Goal: Task Accomplishment & Management: Complete application form

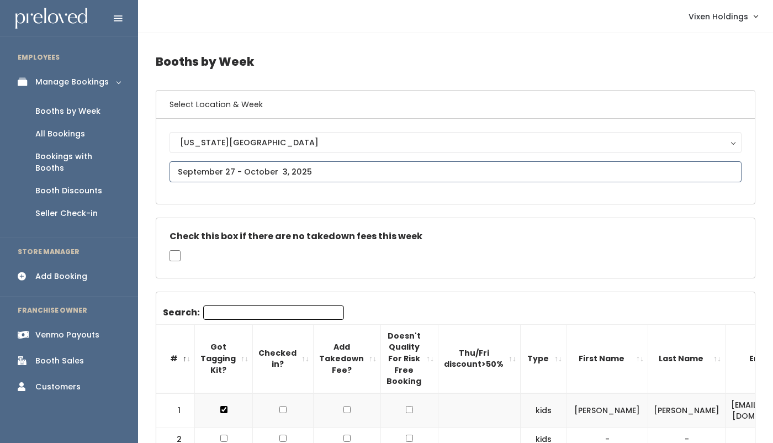
click at [223, 171] on input "text" at bounding box center [456, 171] width 572 height 21
click at [66, 381] on div "Customers" at bounding box center [57, 387] width 45 height 12
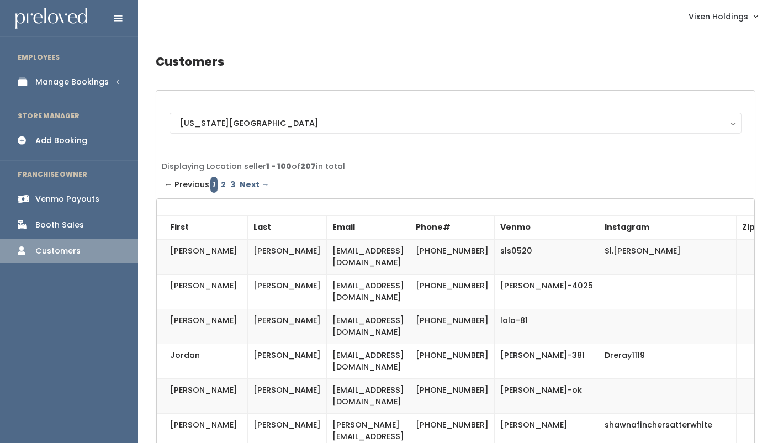
click at [76, 142] on div "Add Booking" at bounding box center [61, 141] width 52 height 12
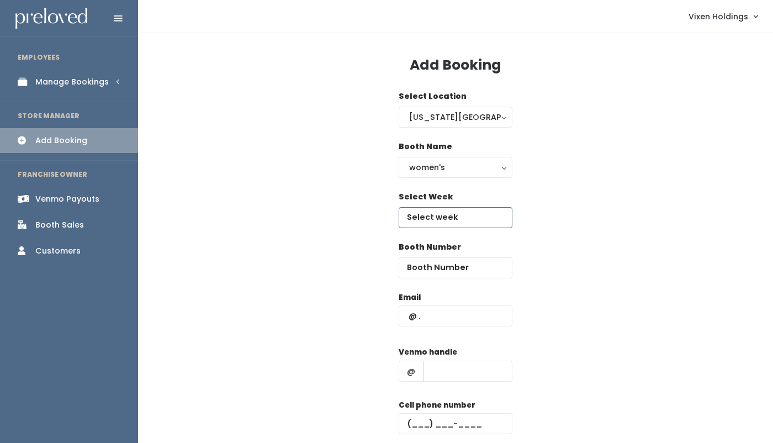
click at [452, 219] on input "text" at bounding box center [456, 217] width 114 height 21
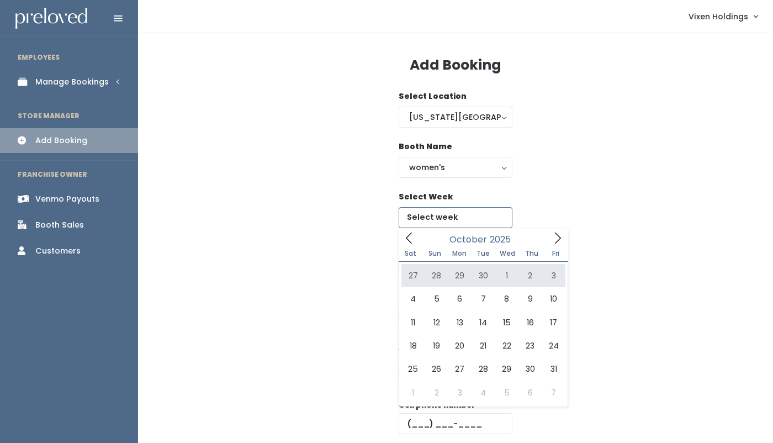
type input "September 27 to October 3"
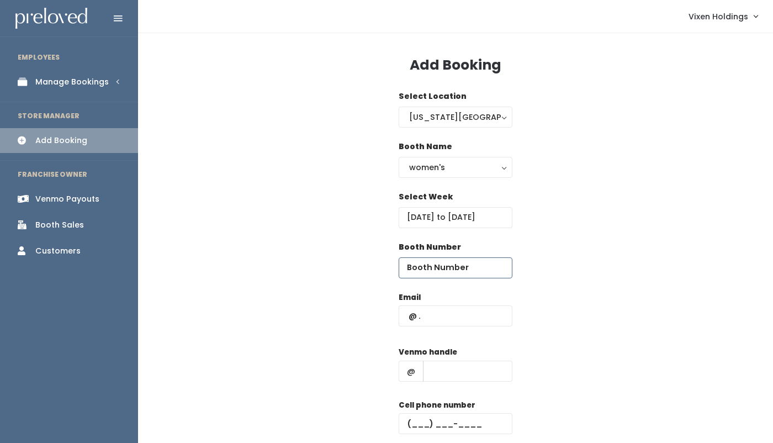
click at [449, 271] on input "number" at bounding box center [456, 267] width 114 height 21
type input "52"
click at [407, 316] on input "text" at bounding box center [456, 315] width 114 height 21
type input "n"
type input "g"
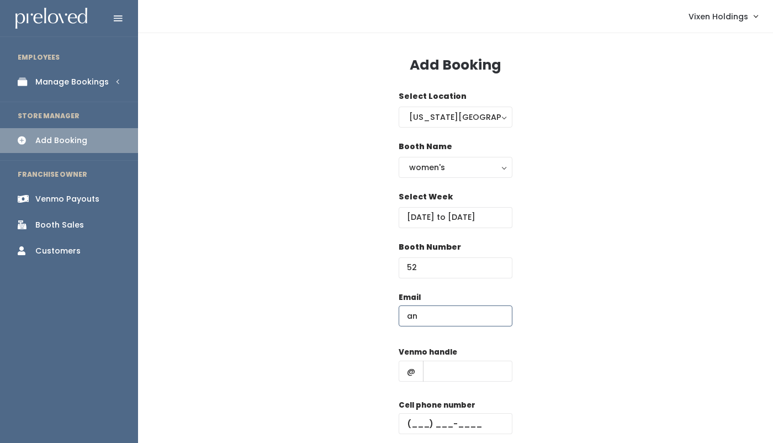
type input "a"
type input "n"
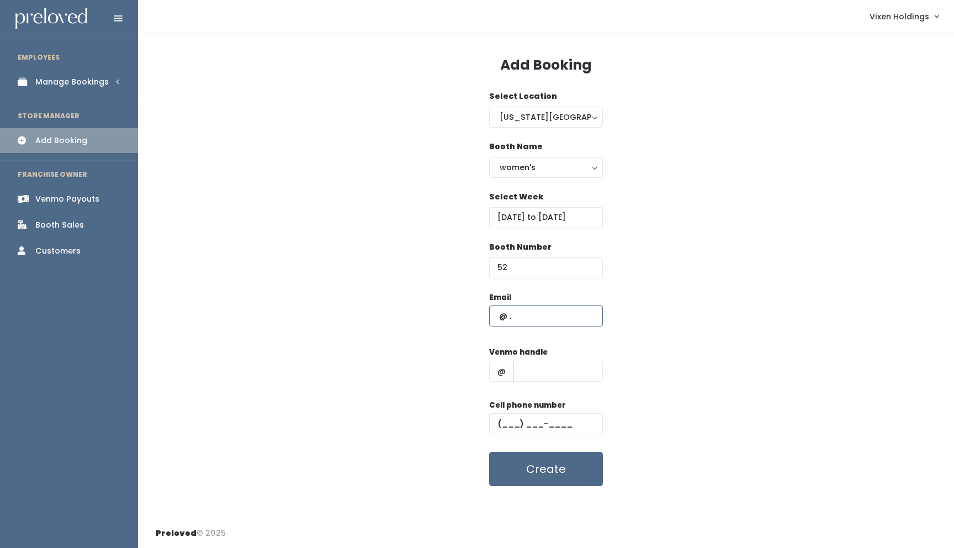
click at [497, 316] on input "text" at bounding box center [546, 315] width 114 height 21
paste input "futuregrace2018@yahoo.com"
type input "futuregrace2018@yahoo.com"
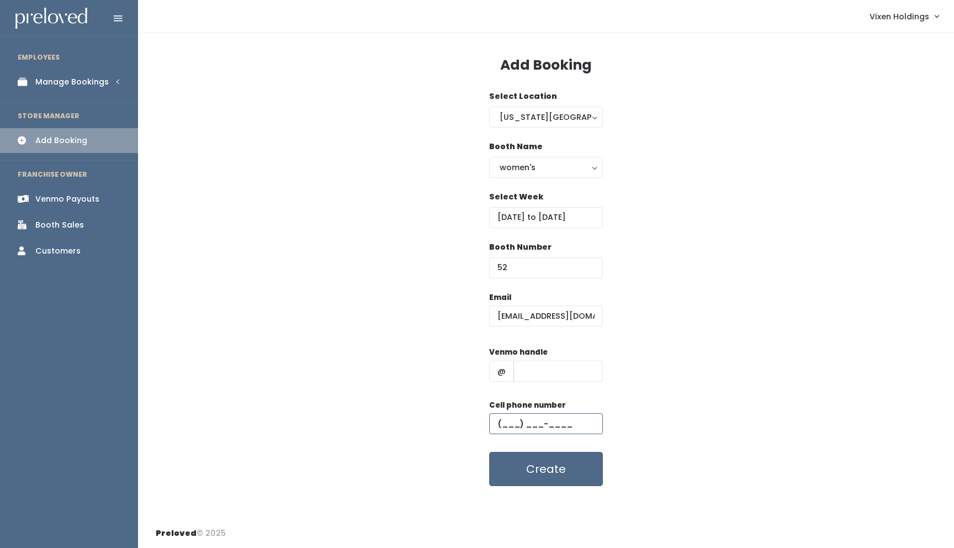
click at [497, 422] on input "text" at bounding box center [546, 423] width 114 height 21
paste input "(405) 615-2997"
type input "(405) 615-2997"
click at [533, 374] on input "text" at bounding box center [557, 371] width 89 height 21
paste input "naomi302006"
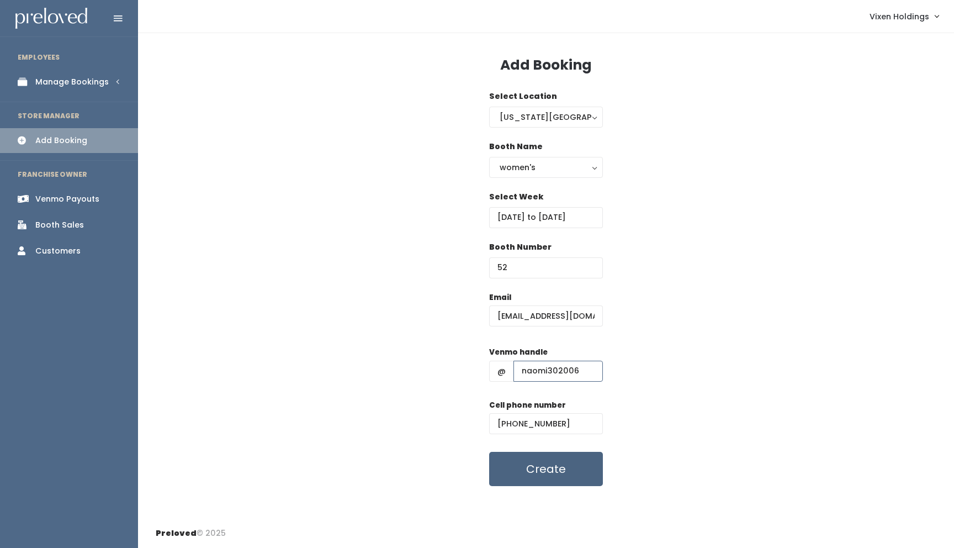
type input "naomi302006"
click at [515, 442] on button "Create" at bounding box center [546, 469] width 114 height 34
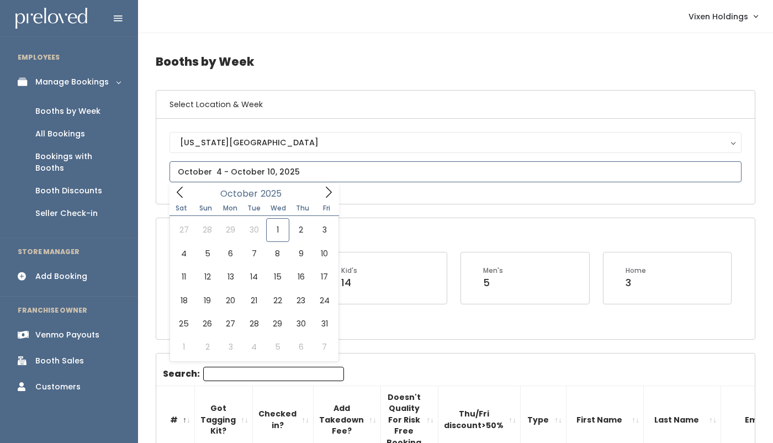
click at [204, 176] on input "text" at bounding box center [456, 171] width 572 height 21
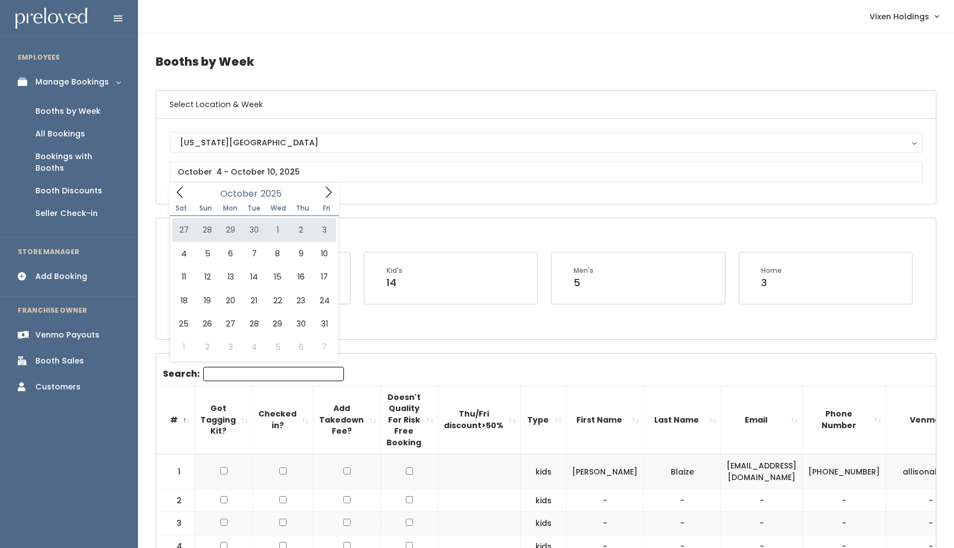
click at [325, 63] on h4 "Booths by Week" at bounding box center [546, 61] width 781 height 30
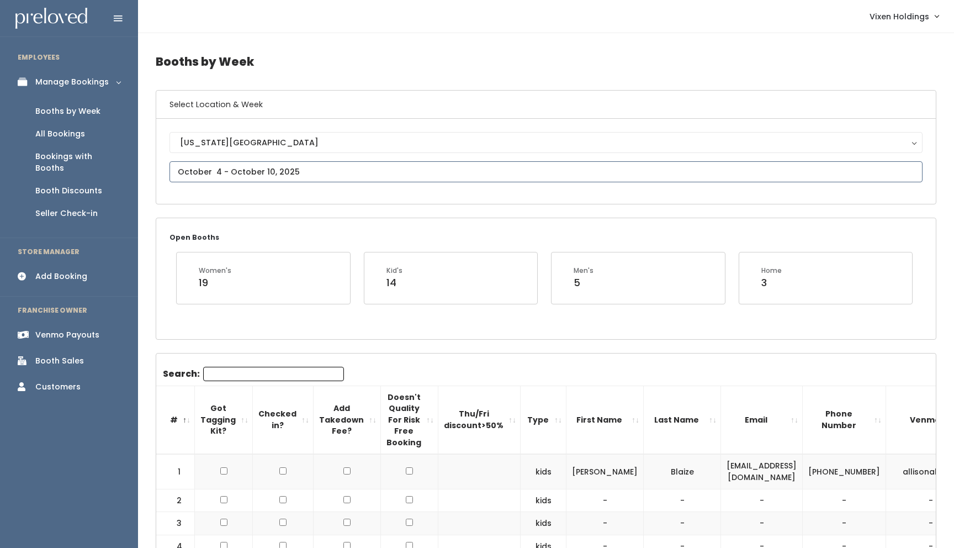
click at [241, 174] on input "text" at bounding box center [546, 171] width 753 height 21
click at [176, 192] on icon at bounding box center [180, 192] width 12 height 12
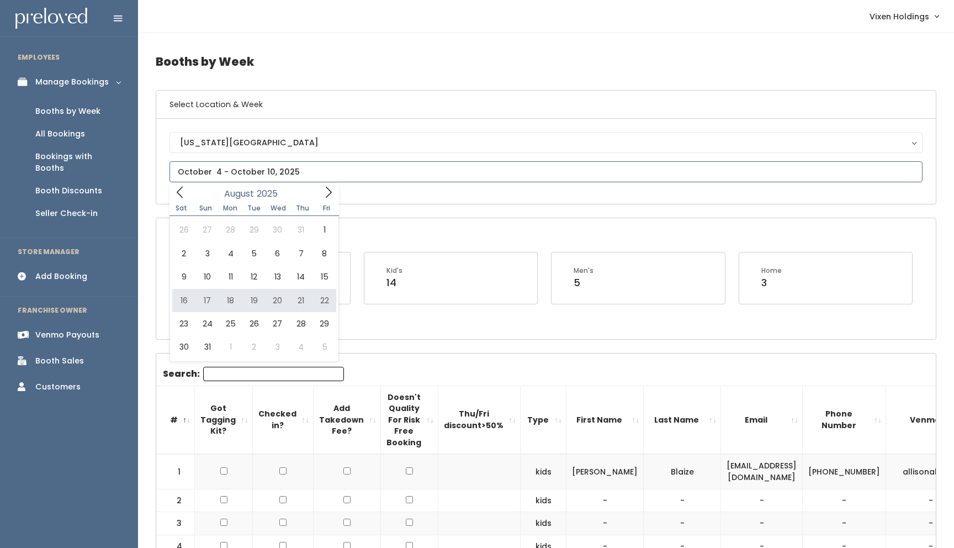
type input "August 16 to August 22"
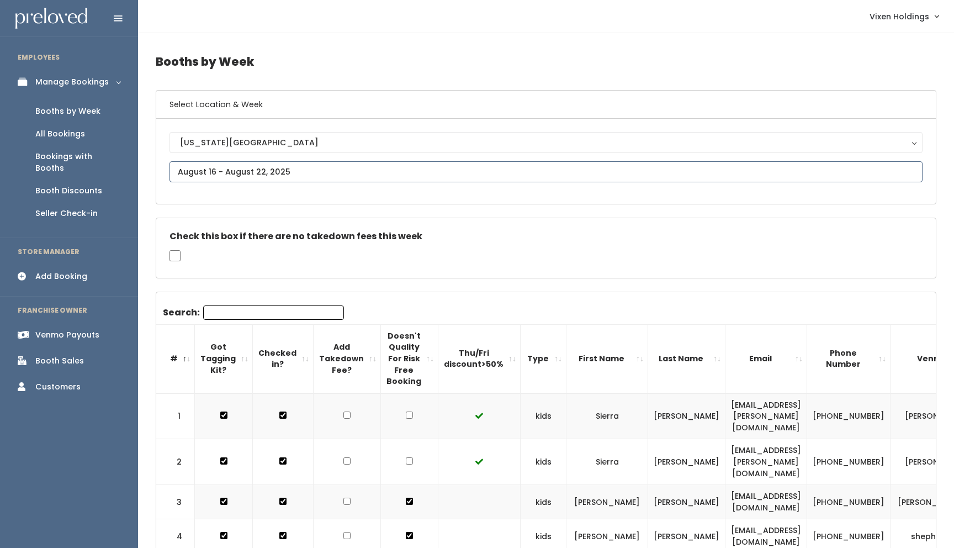
click at [257, 173] on input "text" at bounding box center [546, 171] width 753 height 21
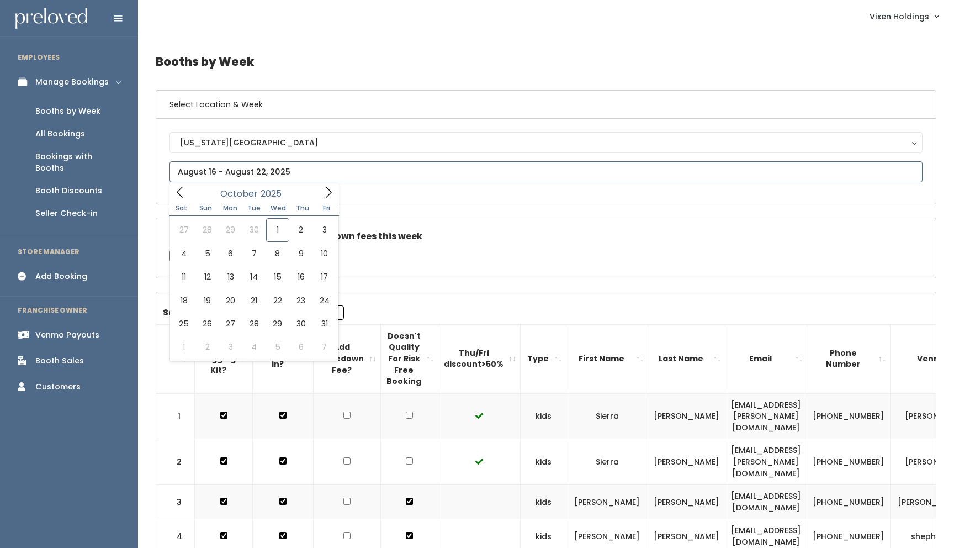
click at [181, 195] on icon at bounding box center [180, 192] width 12 height 12
type input "August 2 to August 8"
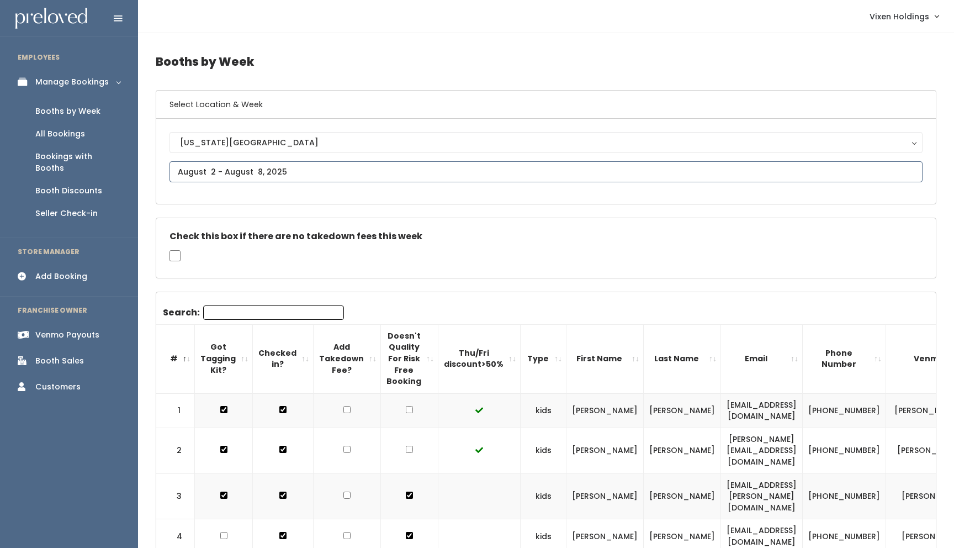
click at [208, 177] on input "text" at bounding box center [546, 171] width 753 height 21
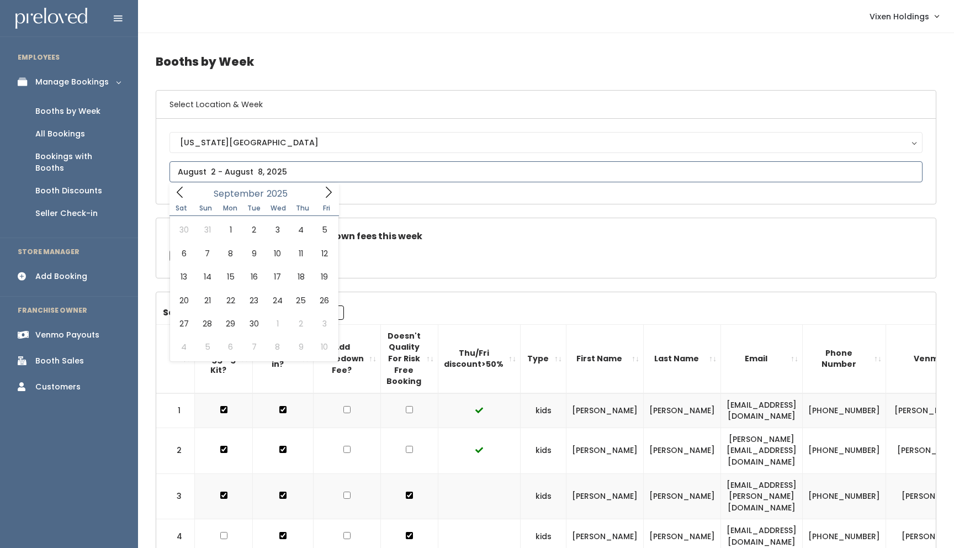
click at [183, 192] on icon at bounding box center [180, 192] width 12 height 12
type input "July 26 to August 1"
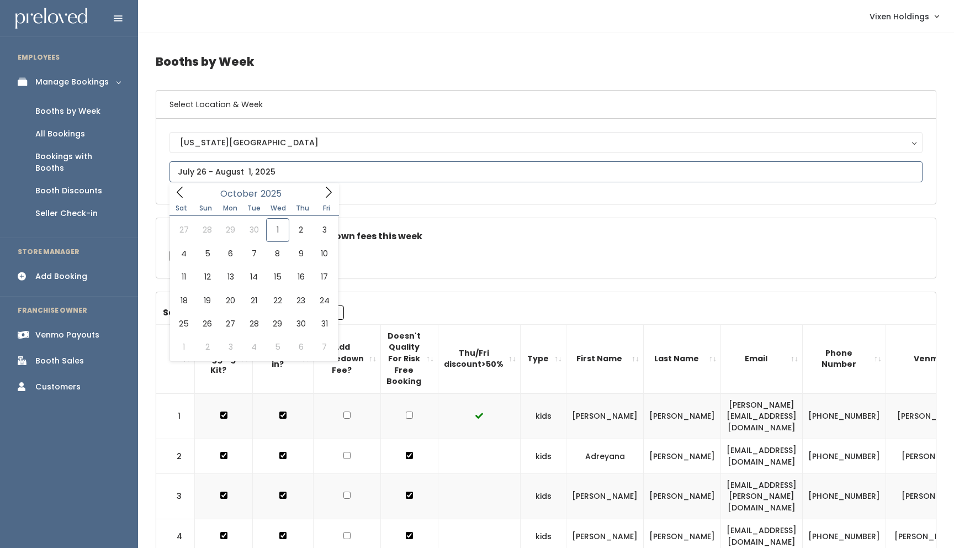
click at [234, 170] on input "text" at bounding box center [546, 171] width 753 height 21
click at [178, 192] on icon at bounding box center [180, 192] width 12 height 12
type input "July 5 to July 11"
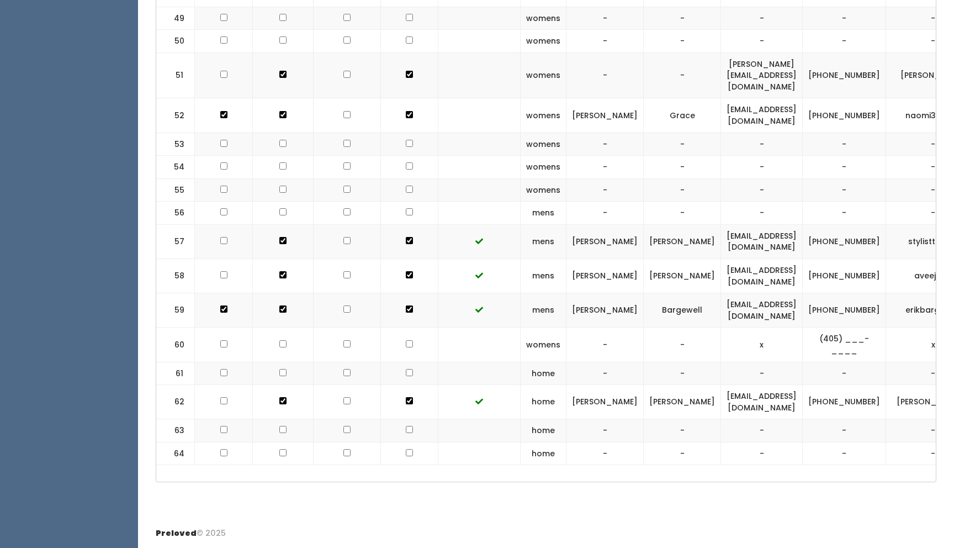
scroll to position [0, 12]
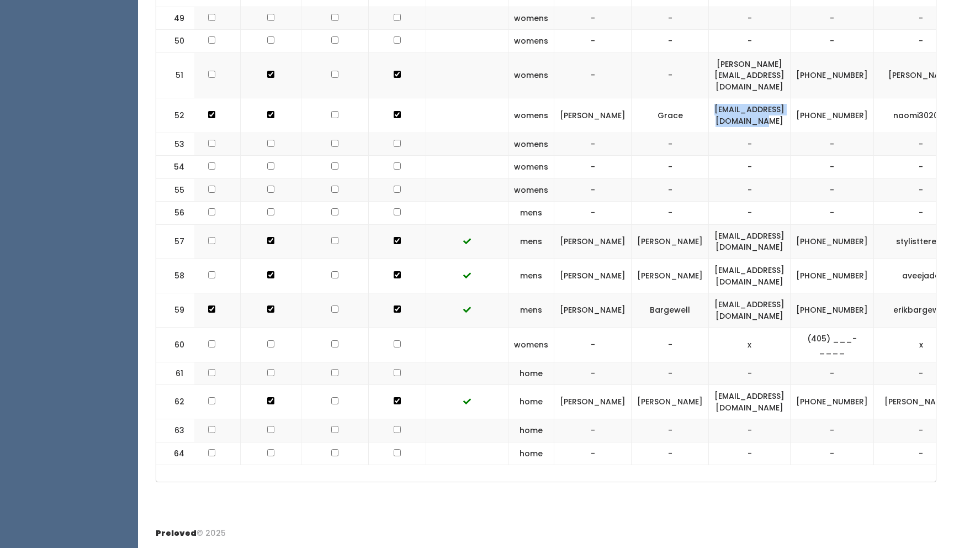
drag, startPoint x: 761, startPoint y: 102, endPoint x: 642, endPoint y: 107, distance: 118.8
click at [709, 107] on td "futuregrace2018@yahoo.com" at bounding box center [750, 115] width 82 height 34
copy td "[EMAIL_ADDRESS][DOMAIN_NAME]"
drag, startPoint x: 811, startPoint y: 105, endPoint x: 772, endPoint y: 101, distance: 38.9
click at [791, 101] on td "[PHONE_NUMBER]" at bounding box center [832, 115] width 83 height 34
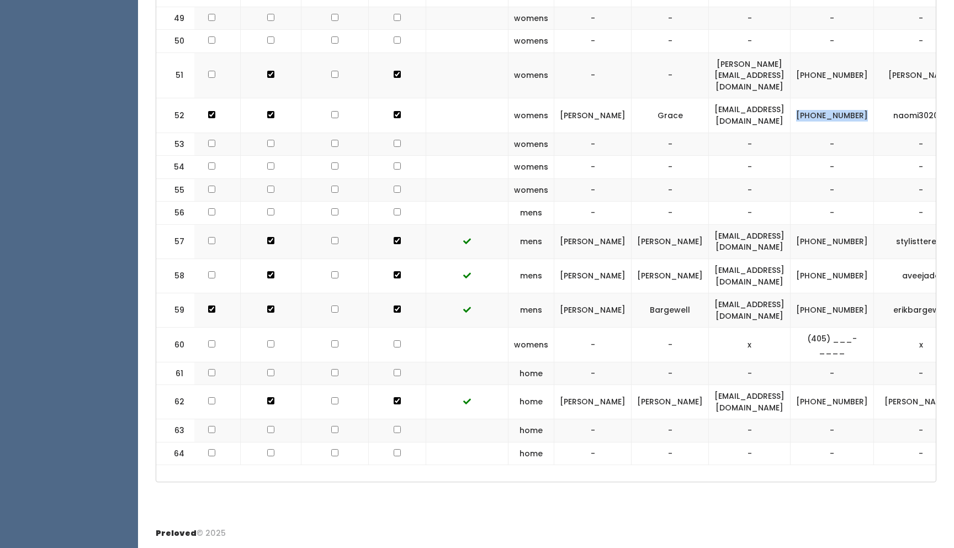
copy td "[PHONE_NUMBER]"
drag, startPoint x: 885, startPoint y: 102, endPoint x: 827, endPoint y: 104, distance: 58.0
click at [874, 104] on td "naomi302006" at bounding box center [921, 115] width 94 height 34
copy td "naomi302006"
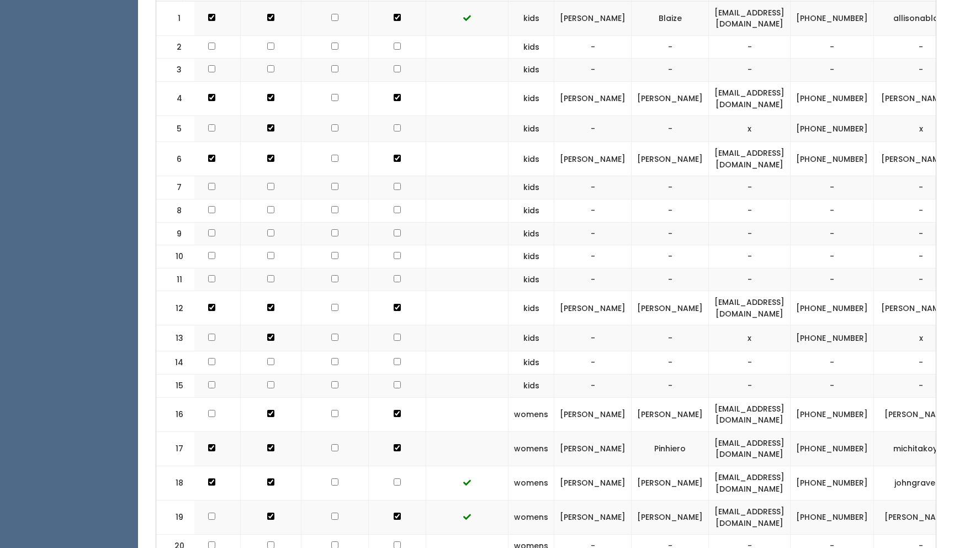
scroll to position [0, 0]
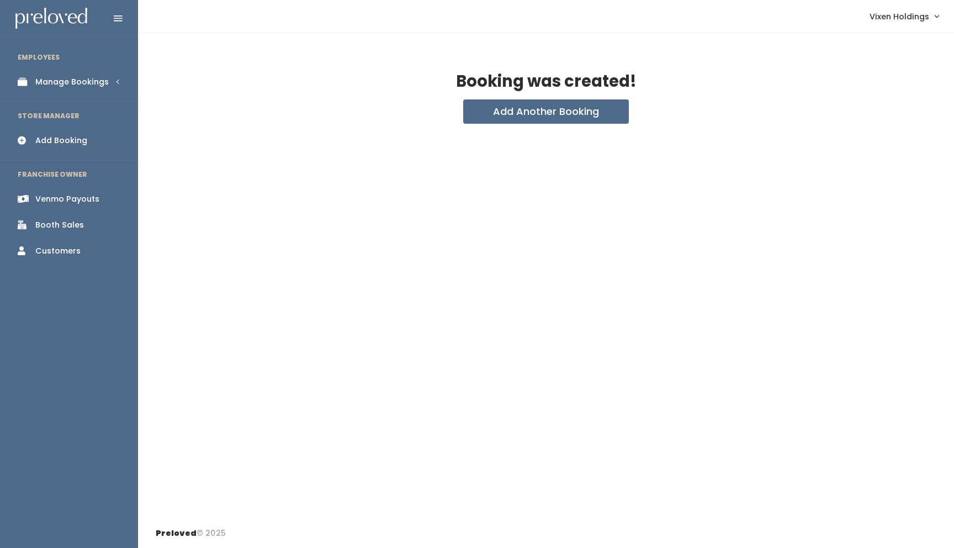
click at [81, 84] on div "Manage Bookings" at bounding box center [71, 82] width 73 height 12
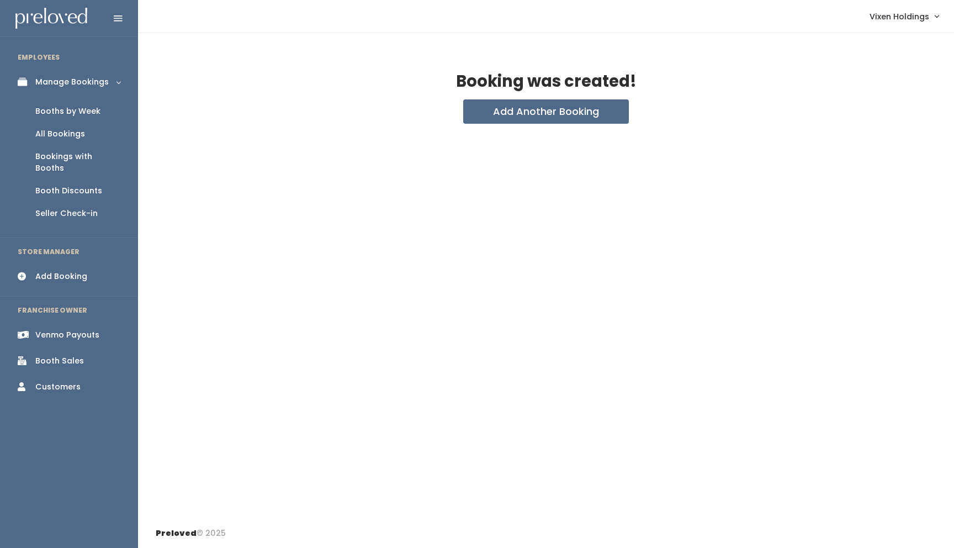
click at [81, 111] on div "Booths by Week" at bounding box center [67, 111] width 65 height 12
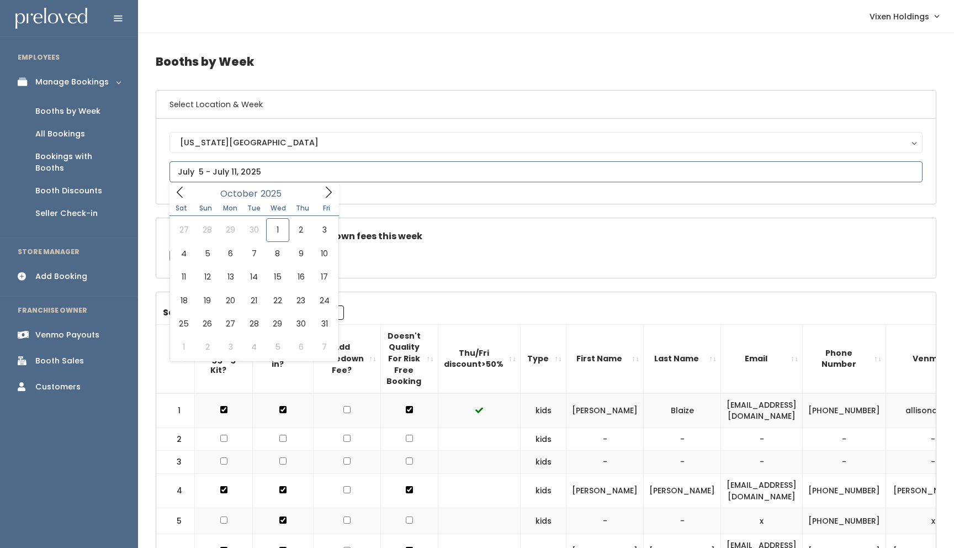
click at [267, 171] on input "text" at bounding box center [546, 171] width 753 height 21
type input "[DATE] to [DATE]"
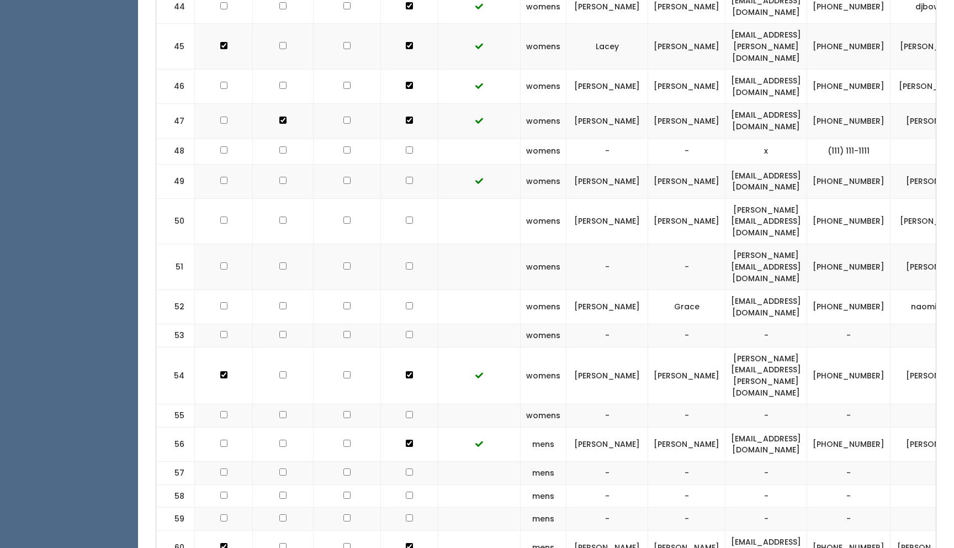
scroll to position [1807, 0]
click at [406, 301] on input "checkbox" at bounding box center [409, 304] width 7 height 7
checkbox input "true"
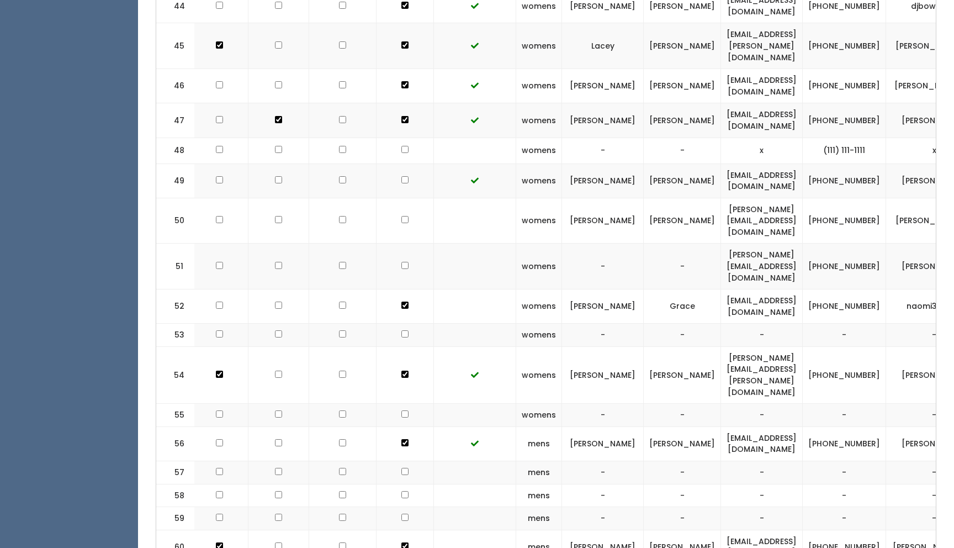
scroll to position [0, 0]
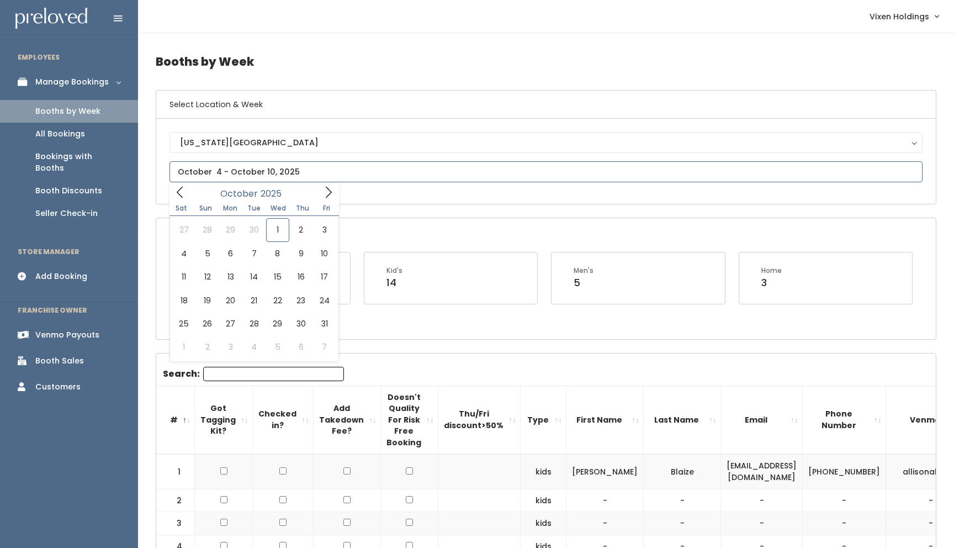
click at [245, 174] on input "text" at bounding box center [546, 171] width 753 height 21
type input "September 27 to October 3"
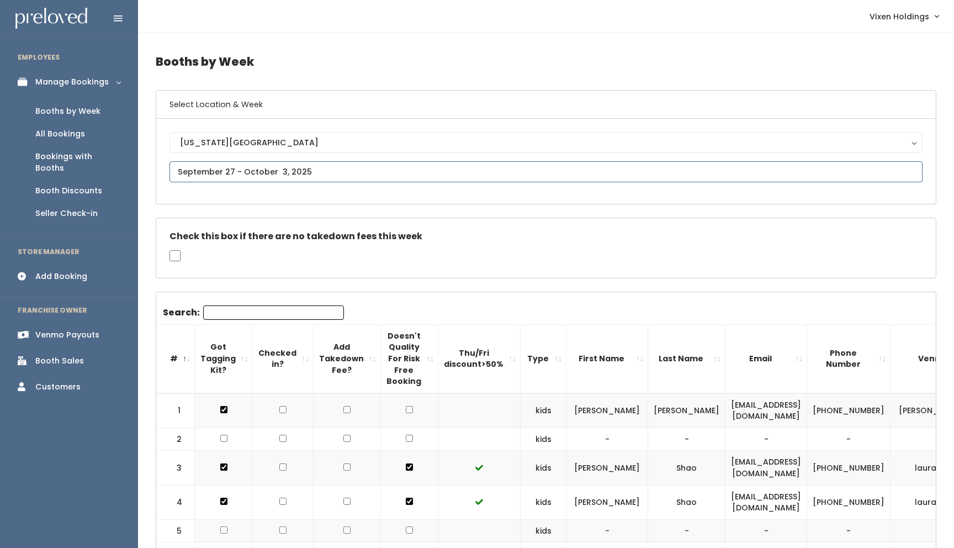
click at [242, 168] on input "text" at bounding box center [546, 171] width 753 height 21
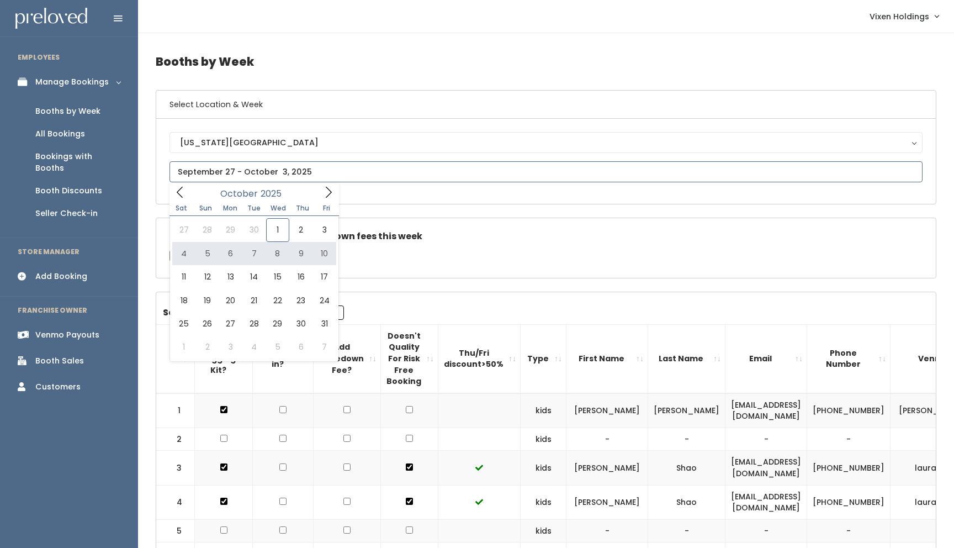
type input "October 4 to October 10"
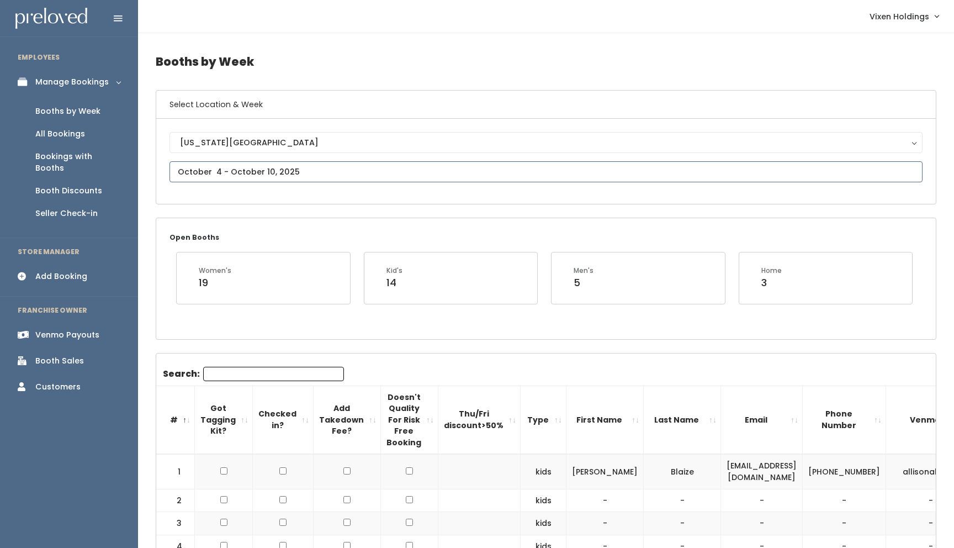
click at [206, 172] on input "text" at bounding box center [546, 171] width 753 height 21
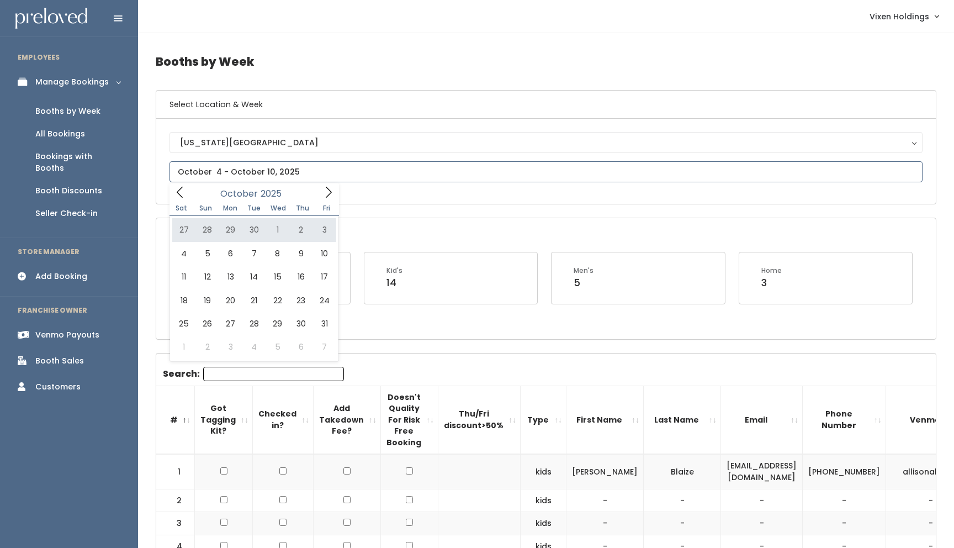
type input "[DATE] to [DATE]"
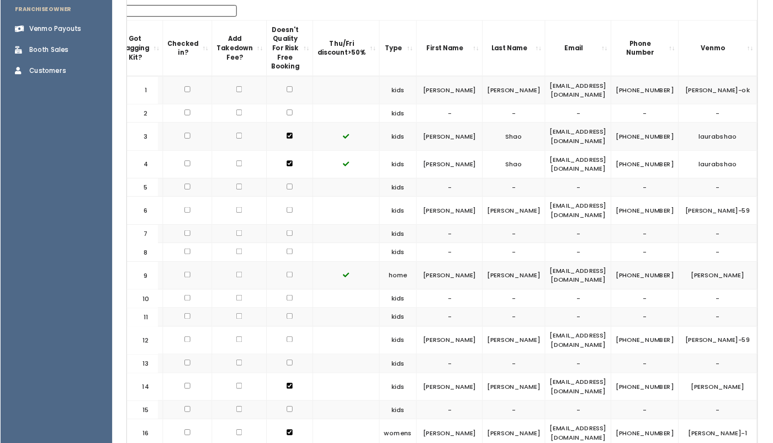
scroll to position [0, 91]
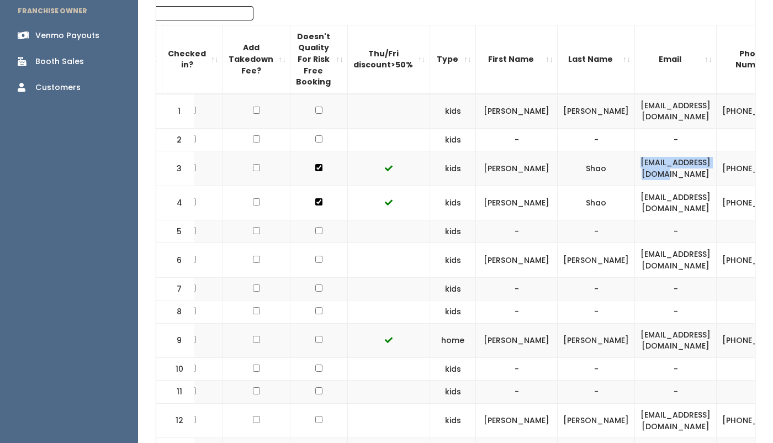
drag, startPoint x: 744, startPoint y: 166, endPoint x: 645, endPoint y: 168, distance: 98.9
click at [645, 168] on td "[EMAIL_ADDRESS][DOMAIN_NAME]" at bounding box center [676, 168] width 82 height 34
copy td "[EMAIL_ADDRESS][DOMAIN_NAME]"
click at [717, 49] on th "Email" at bounding box center [676, 59] width 82 height 68
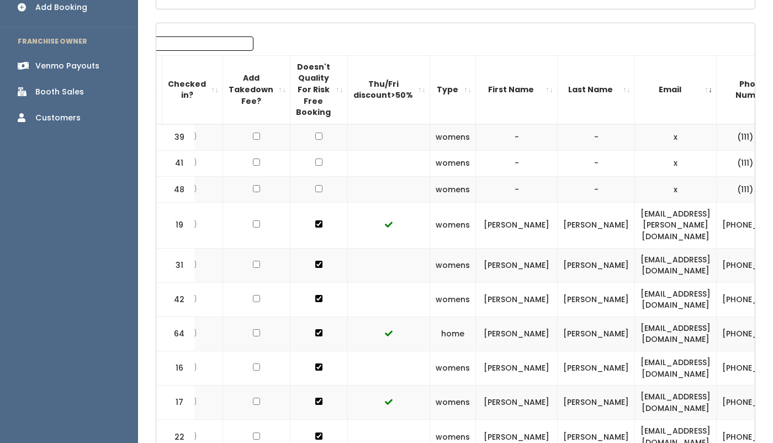
scroll to position [270, 0]
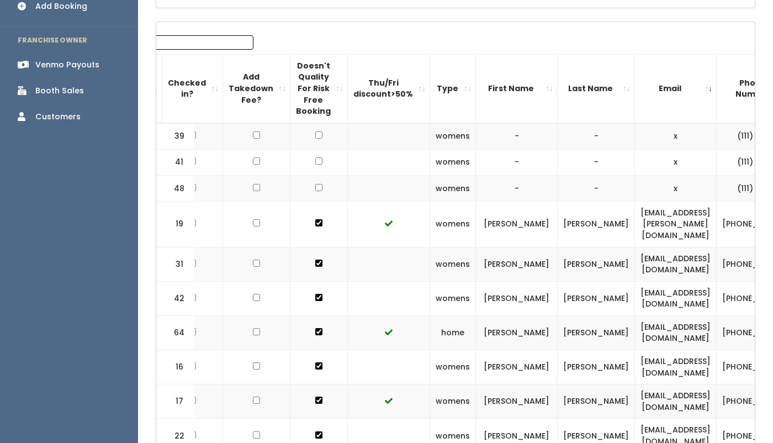
click at [608, 91] on th "Last Name" at bounding box center [596, 88] width 77 height 68
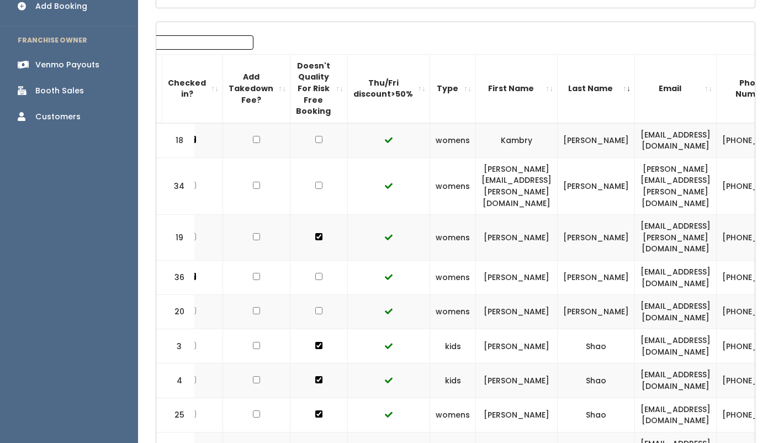
click at [608, 91] on th "Last Name" at bounding box center [596, 88] width 77 height 68
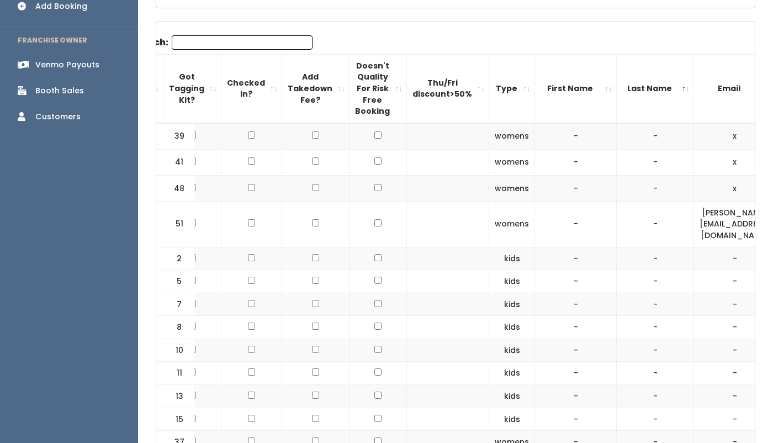
scroll to position [0, 0]
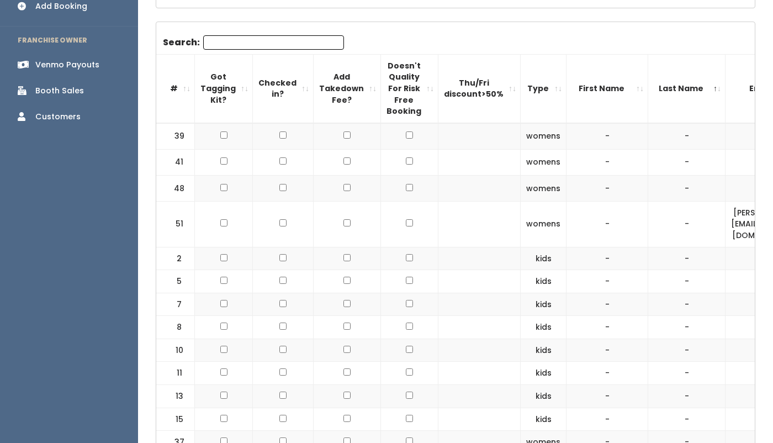
click at [189, 92] on th "#" at bounding box center [175, 88] width 39 height 68
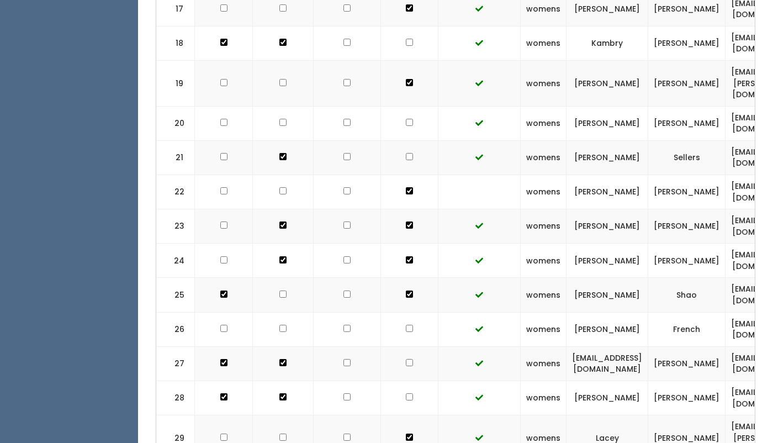
scroll to position [0, 272]
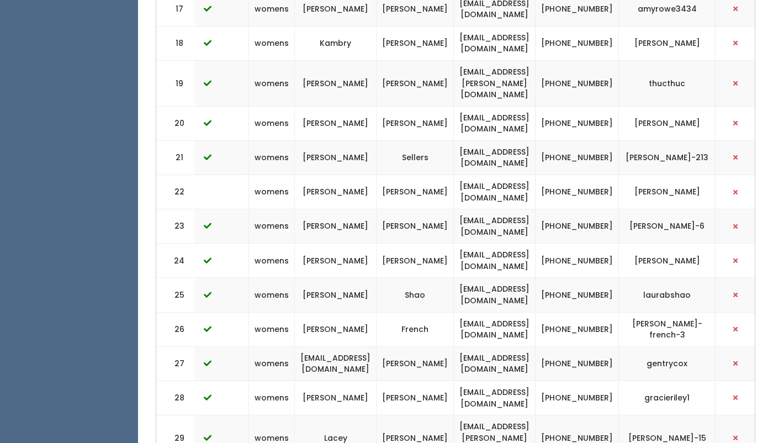
drag, startPoint x: 582, startPoint y: 178, endPoint x: 435, endPoint y: 185, distance: 147.6
click at [435, 185] on tr "22 womens [PERSON_NAME] [EMAIL_ADDRESS][DOMAIN_NAME] [PHONE_NUMBER] [PERSON_NAM…" at bounding box center [324, 191] width 879 height 34
copy tr "[EMAIL_ADDRESS][DOMAIN_NAME]"
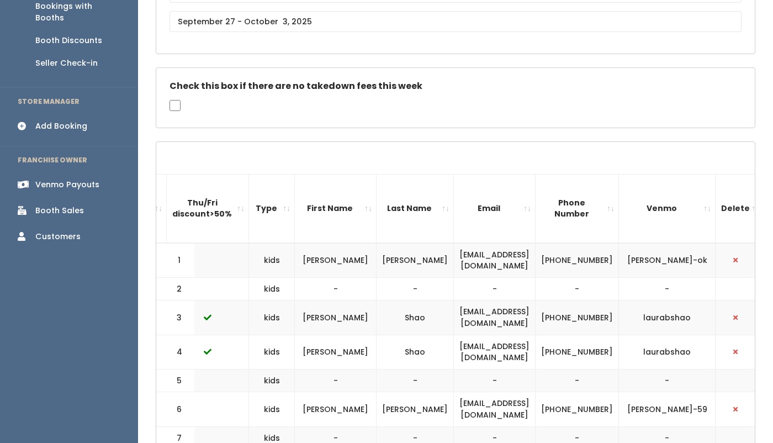
scroll to position [0, 0]
